Goal: Find contact information: Find contact information

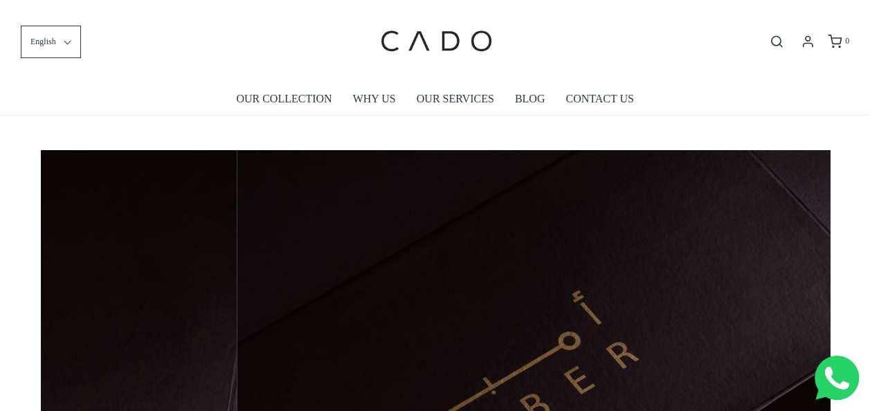
scroll to position [0, 789]
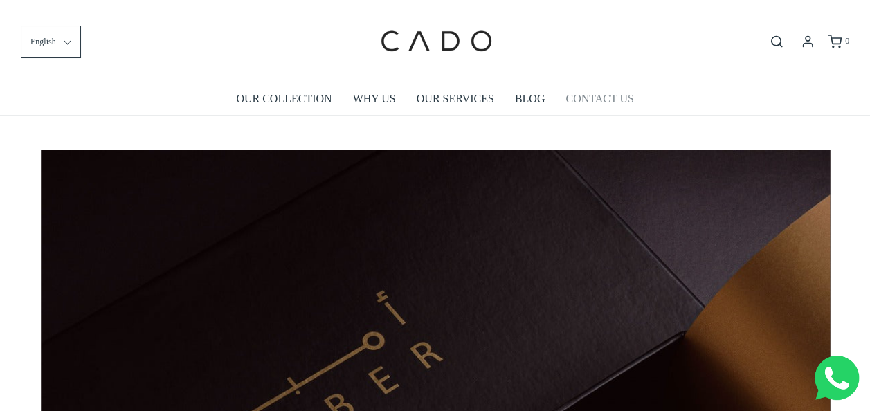
click at [585, 104] on link "CONTACT US" at bounding box center [599, 99] width 68 height 32
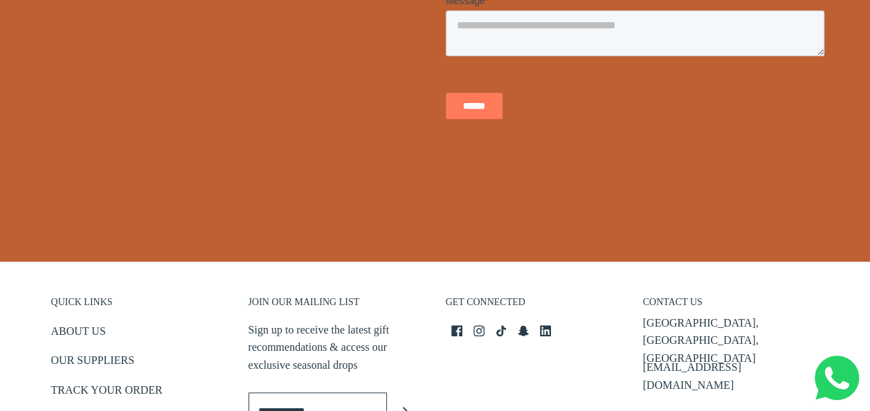
scroll to position [511, 0]
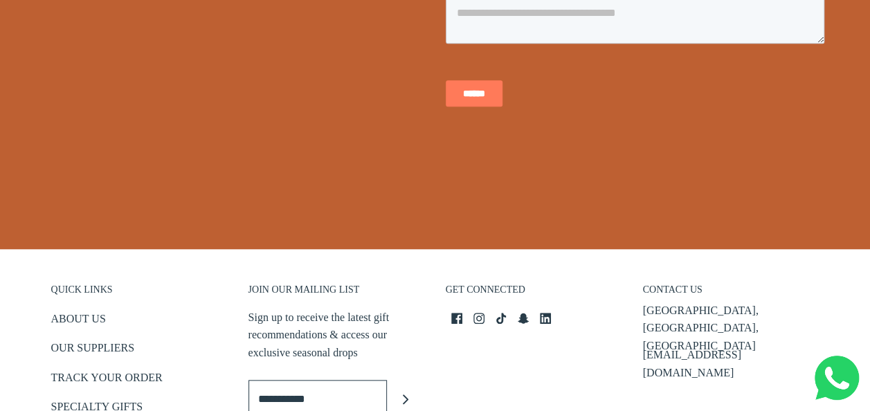
click at [750, 326] on div "Business Bay, Dubai, UAE info@cadogifting.com" at bounding box center [731, 338] width 176 height 72
click at [754, 325] on div "Business Bay, Dubai, UAE info@cadogifting.com" at bounding box center [731, 338] width 176 height 72
drag, startPoint x: 754, startPoint y: 325, endPoint x: 652, endPoint y: 335, distance: 102.9
click at [652, 335] on div "Business Bay, Dubai, UAE info@cadogifting.com" at bounding box center [731, 338] width 176 height 72
copy footer "[EMAIL_ADDRESS][DOMAIN_NAME]"
